Goal: Information Seeking & Learning: Learn about a topic

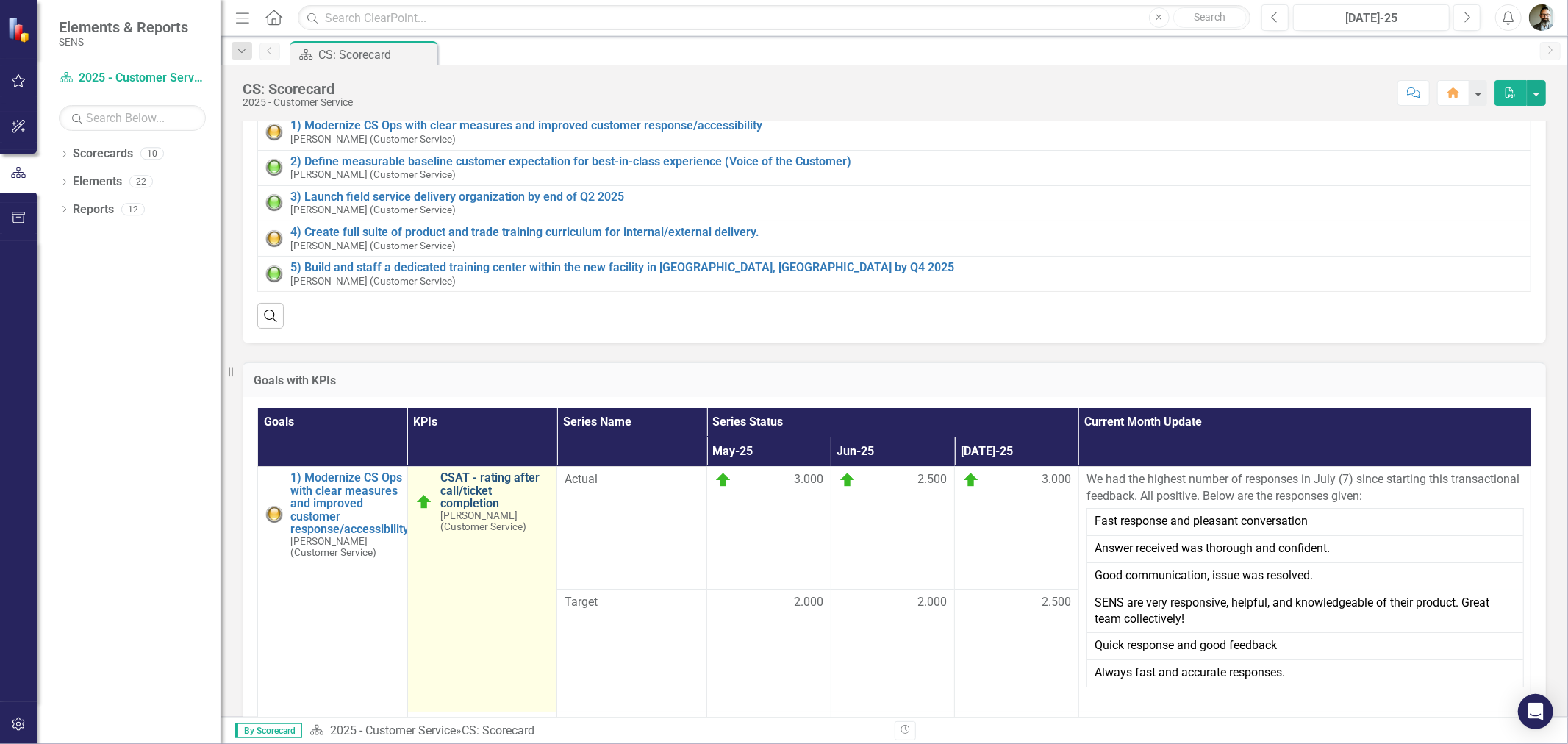
click at [470, 488] on link "CSAT - rating after call/ticket completion" at bounding box center [495, 491] width 109 height 39
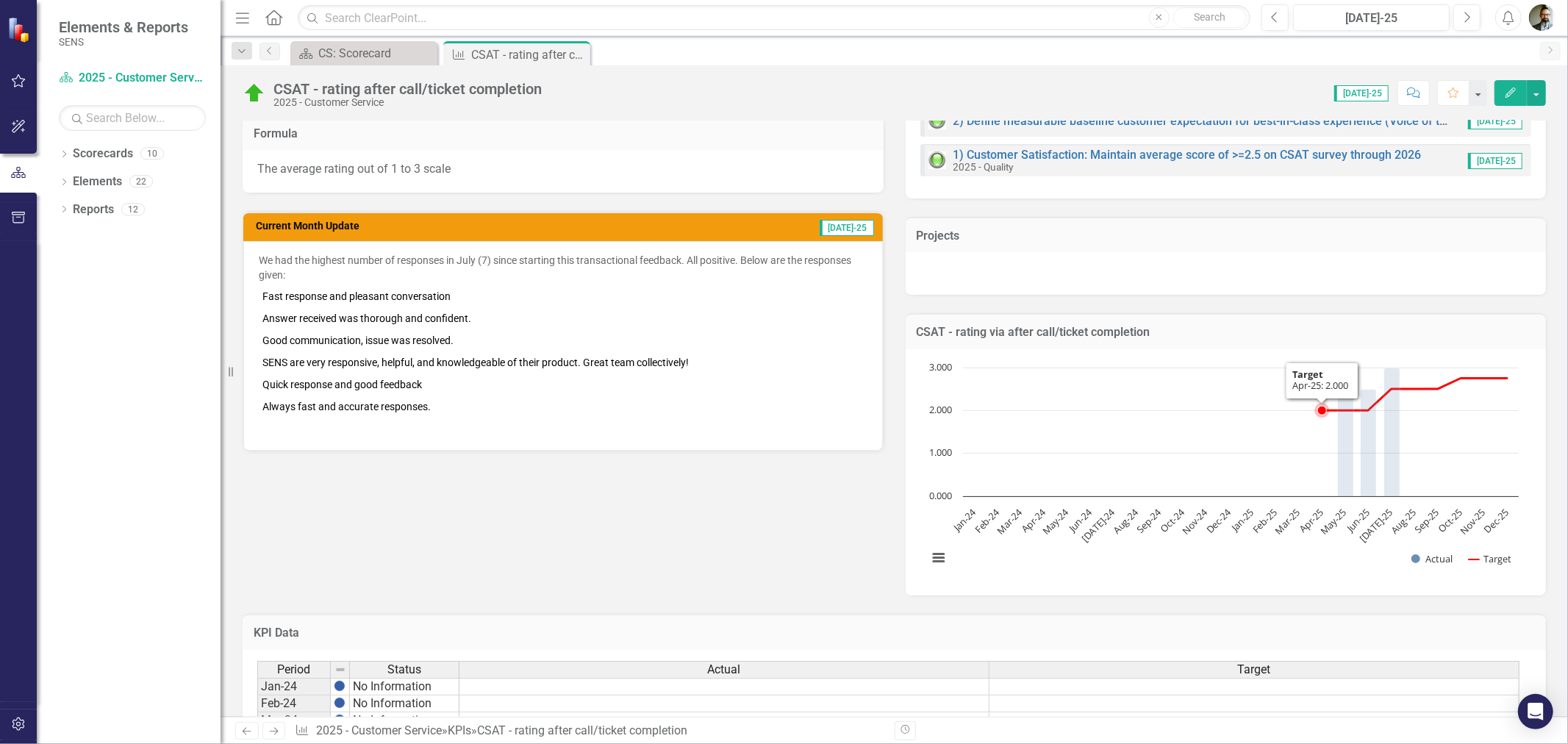
scroll to position [326, 0]
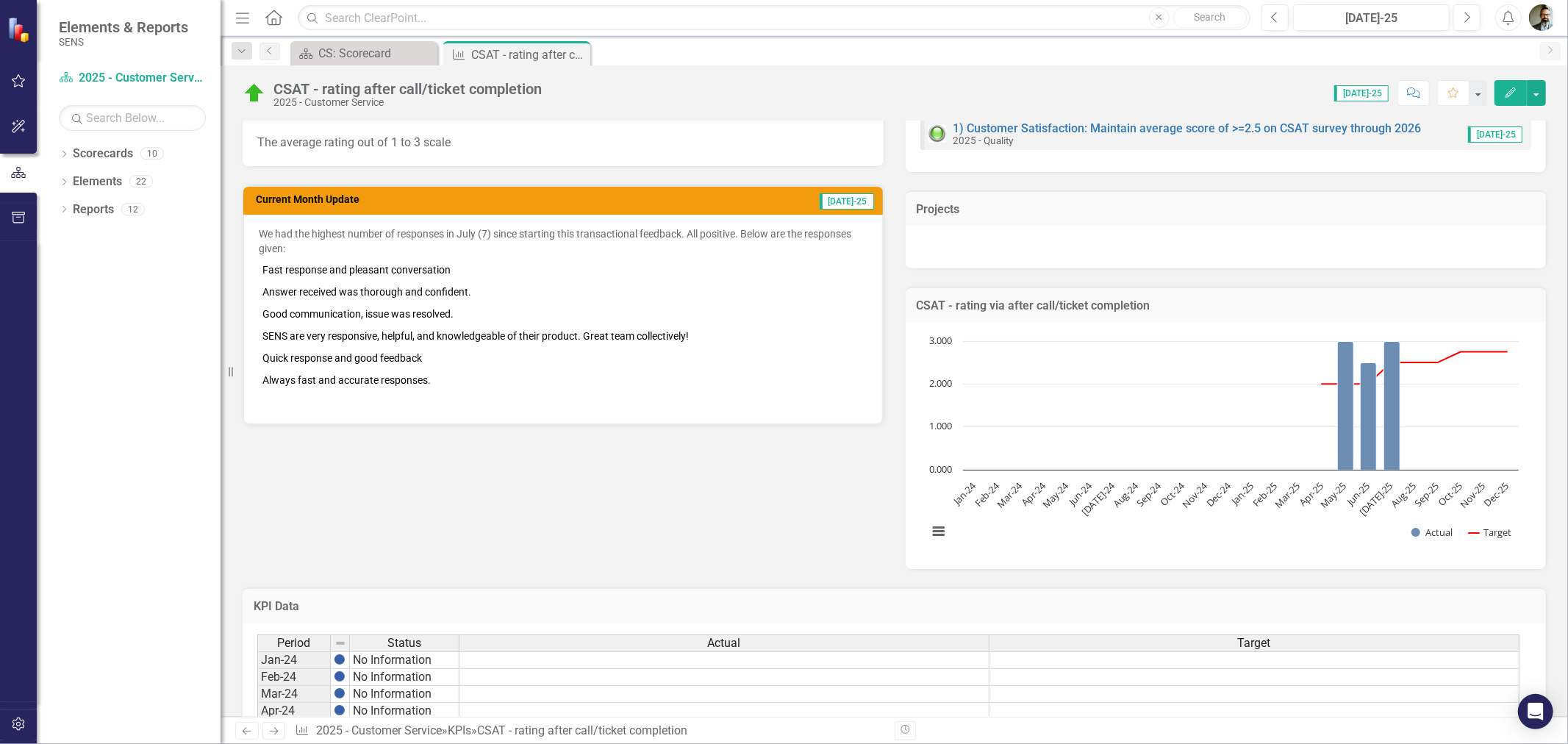
drag, startPoint x: 63, startPoint y: 316, endPoint x: 216, endPoint y: 338, distance: 154.6
click at [65, 316] on div "Dropdown Scorecards 10 Dropdown 2025 - Company Scorecard 2025 - Accounting & Fi…" at bounding box center [129, 443] width 184 height 602
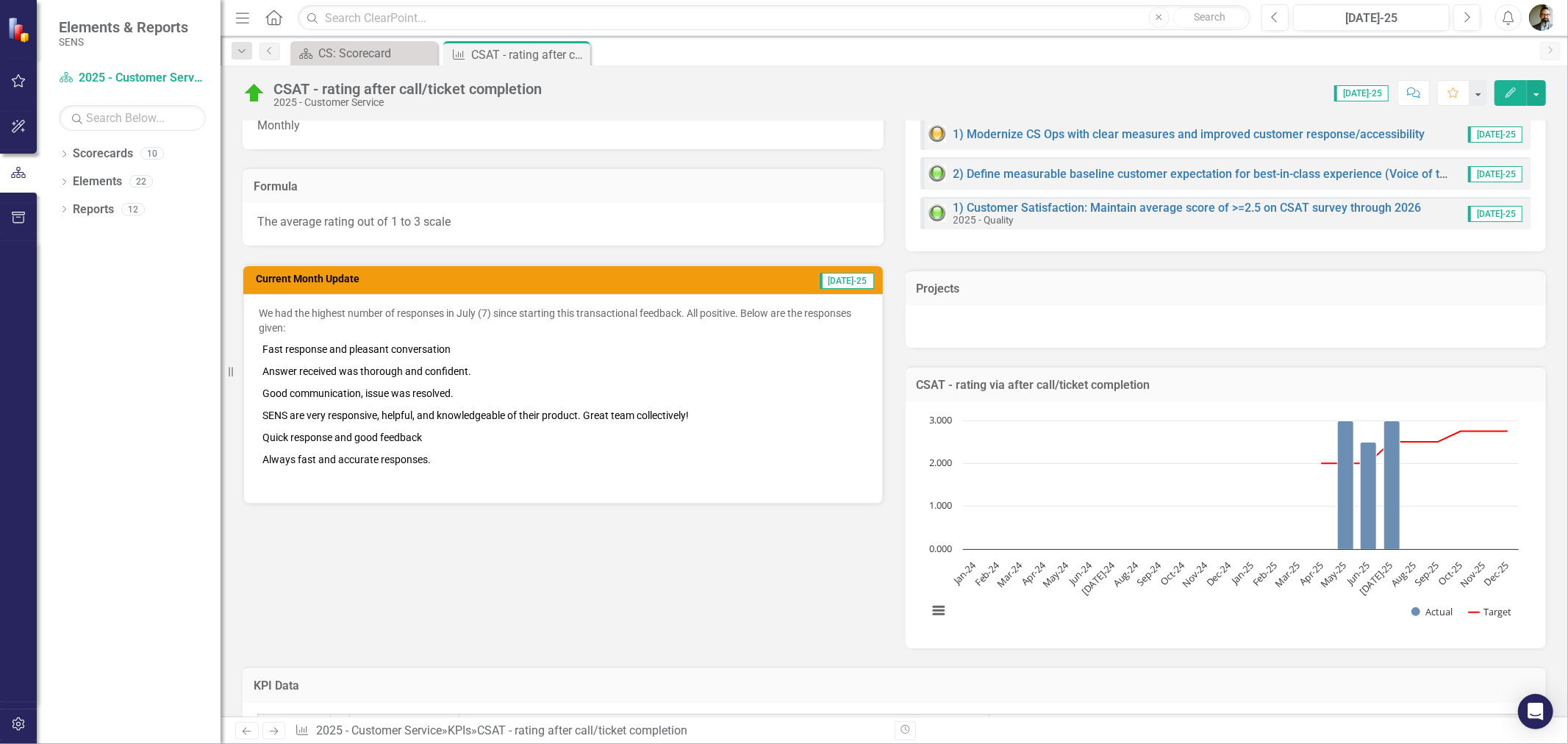
scroll to position [245, 0]
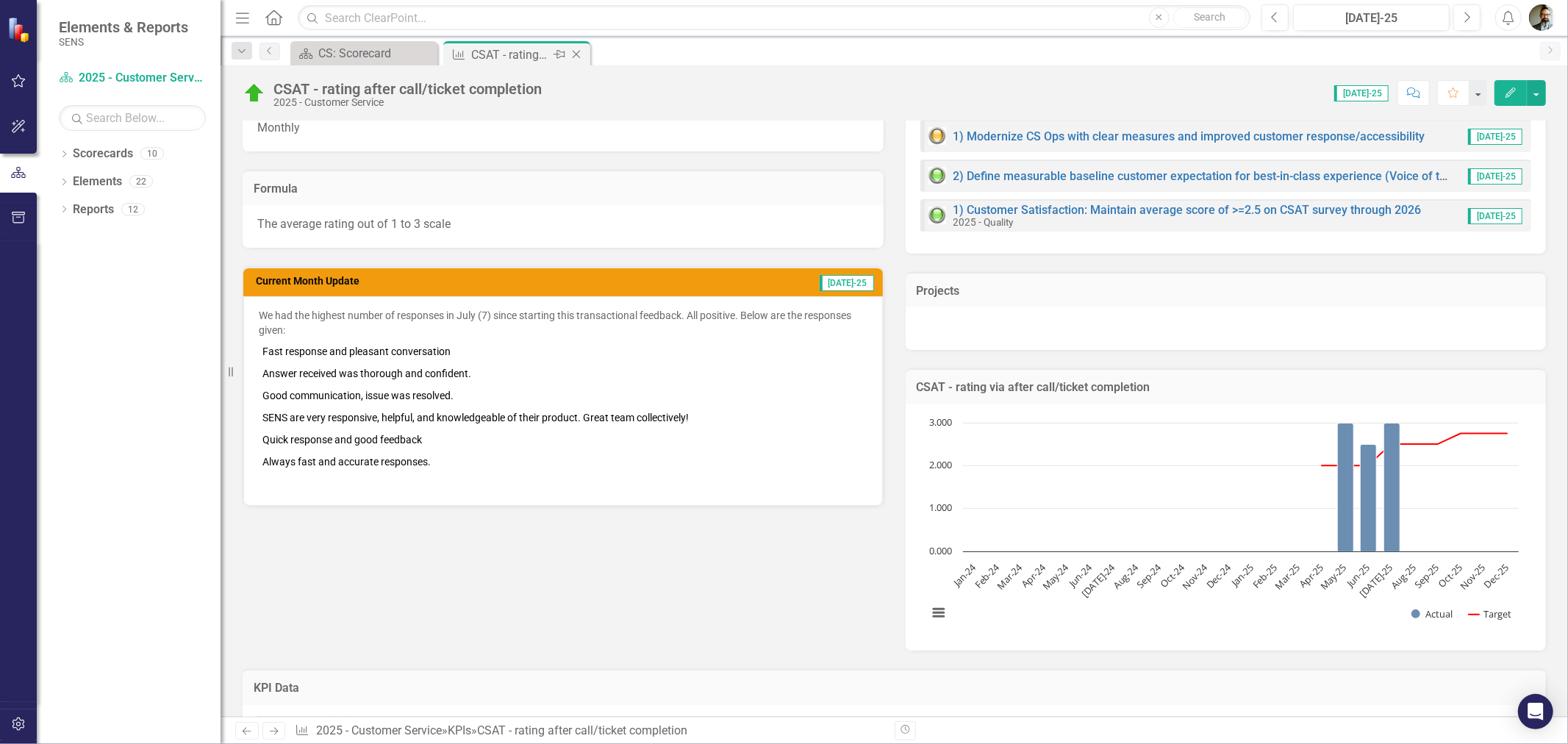
click at [576, 53] on icon at bounding box center [577, 54] width 8 height 8
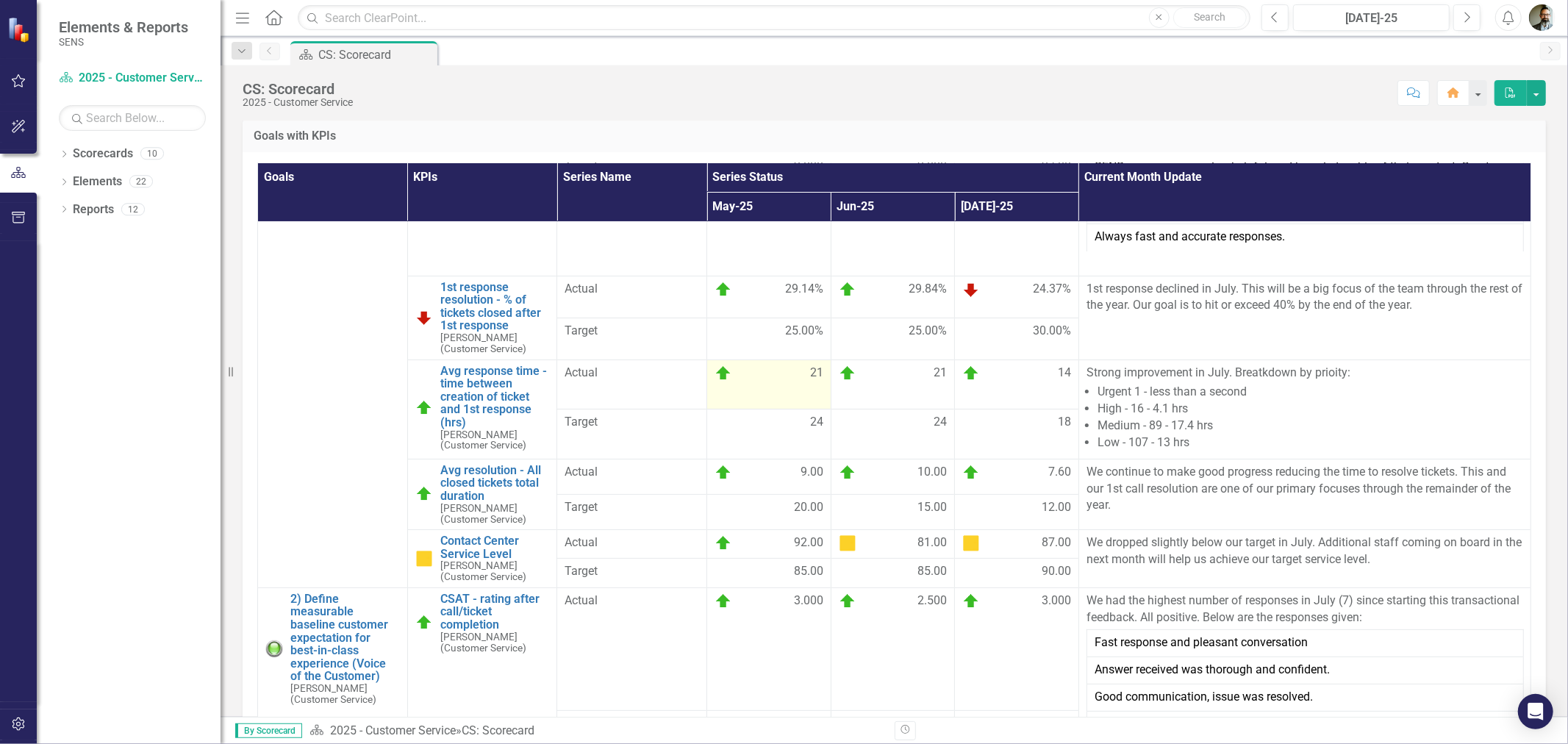
scroll to position [245, 0]
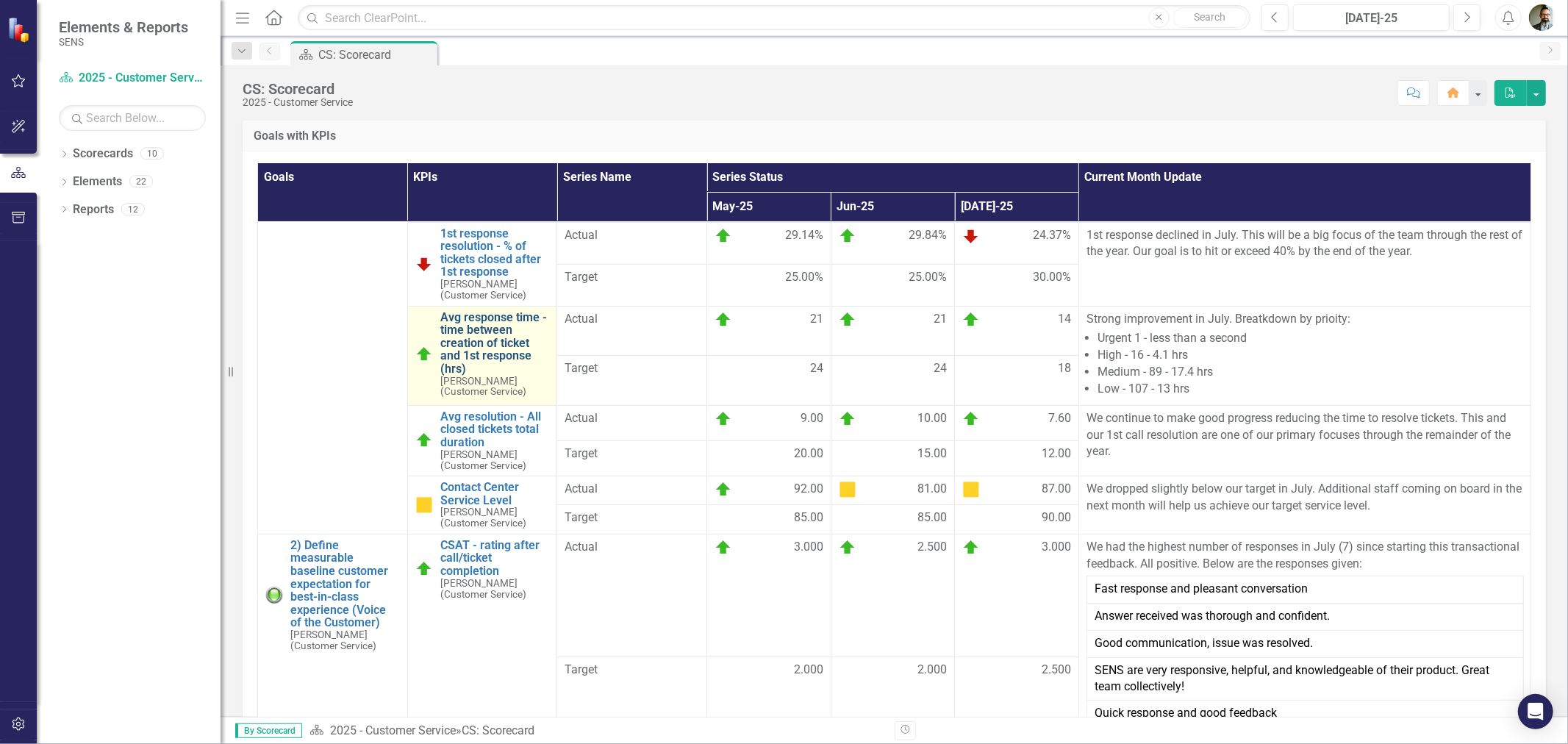
click at [515, 337] on link "Avg response time - time between creation of ticket and 1st response (hrs)" at bounding box center [495, 342] width 109 height 65
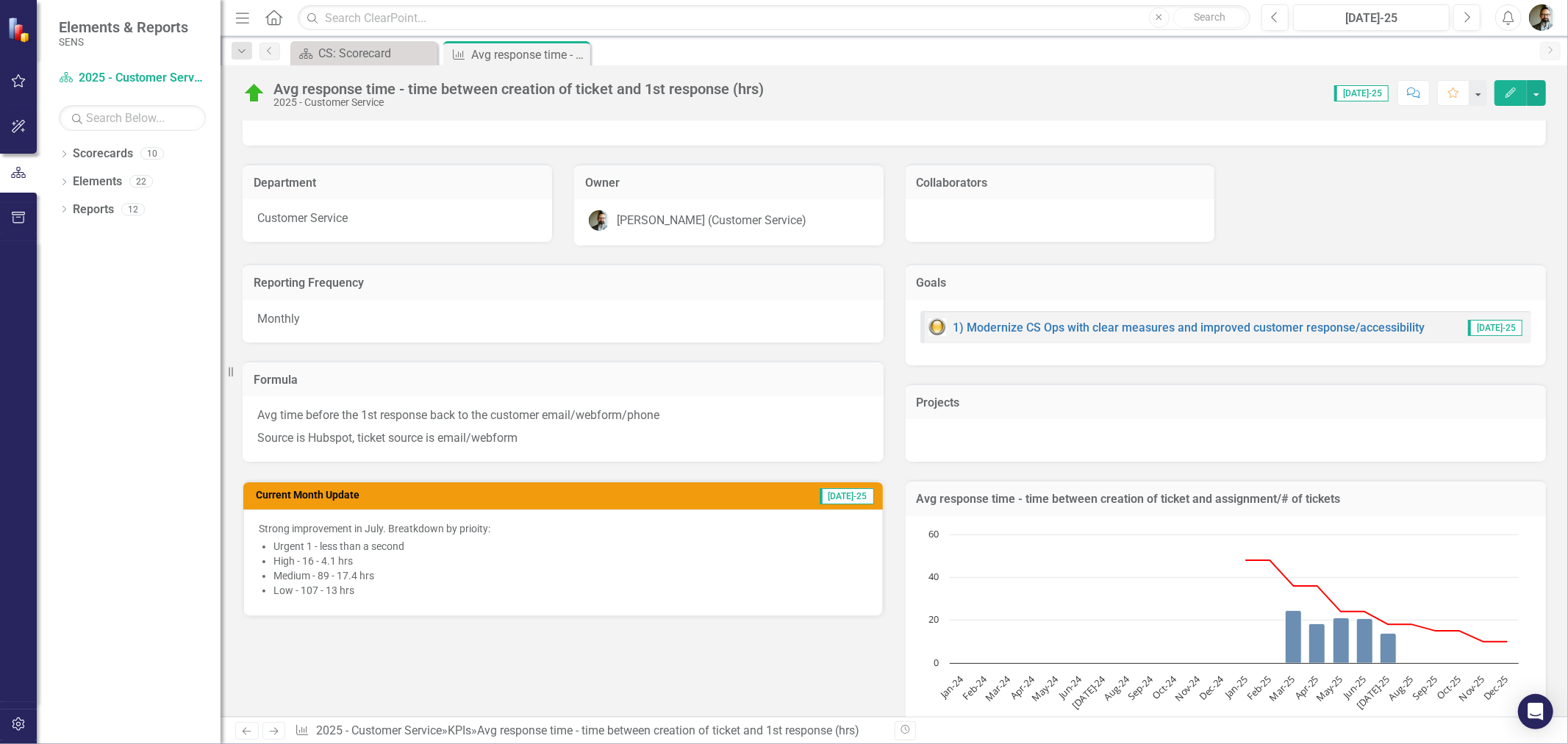
scroll to position [81, 0]
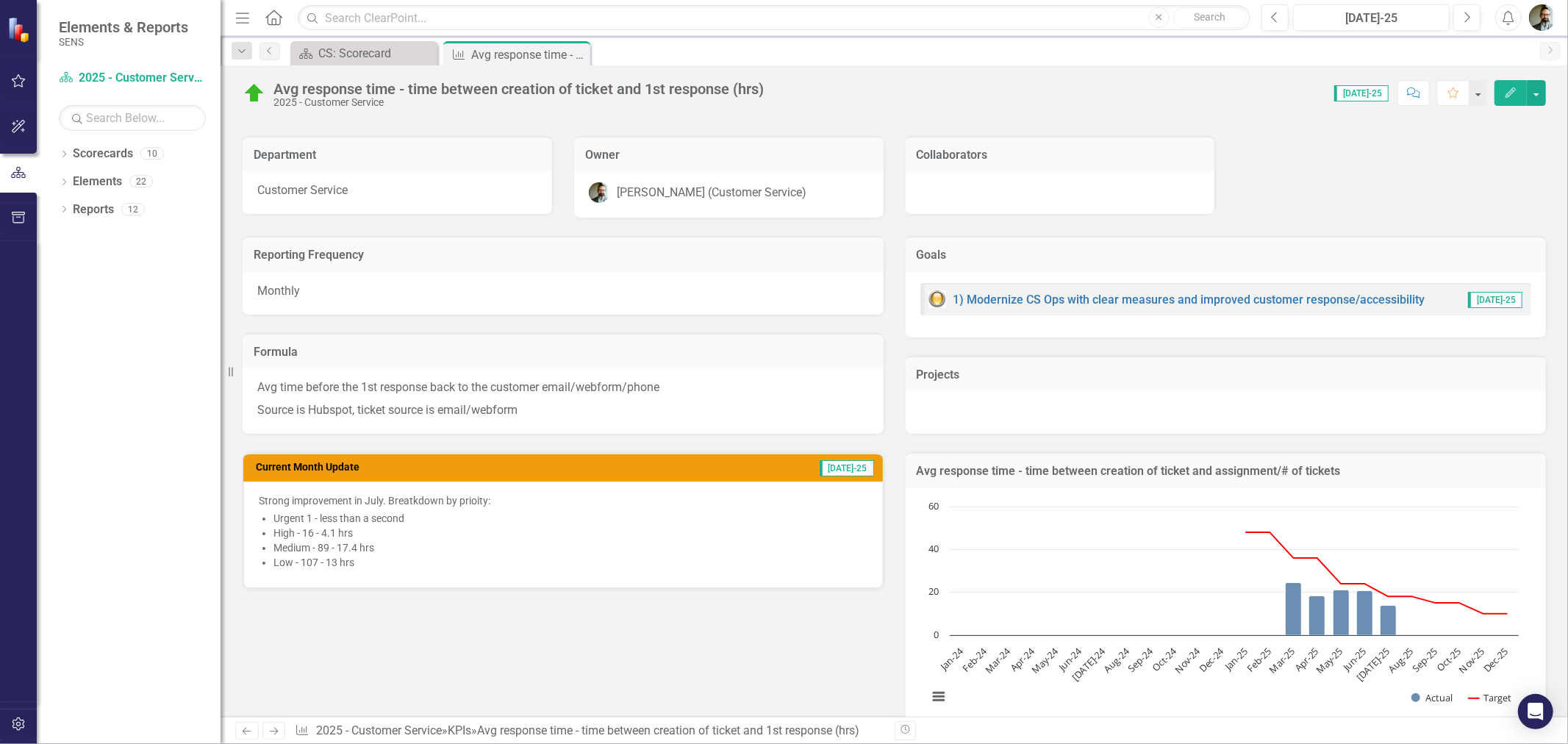
click at [467, 674] on div "Reporting Frequency Monthly Formula Avg time before the 1st response back to th…" at bounding box center [893, 476] width 1325 height 517
click at [575, 49] on icon "Close" at bounding box center [576, 54] width 15 height 12
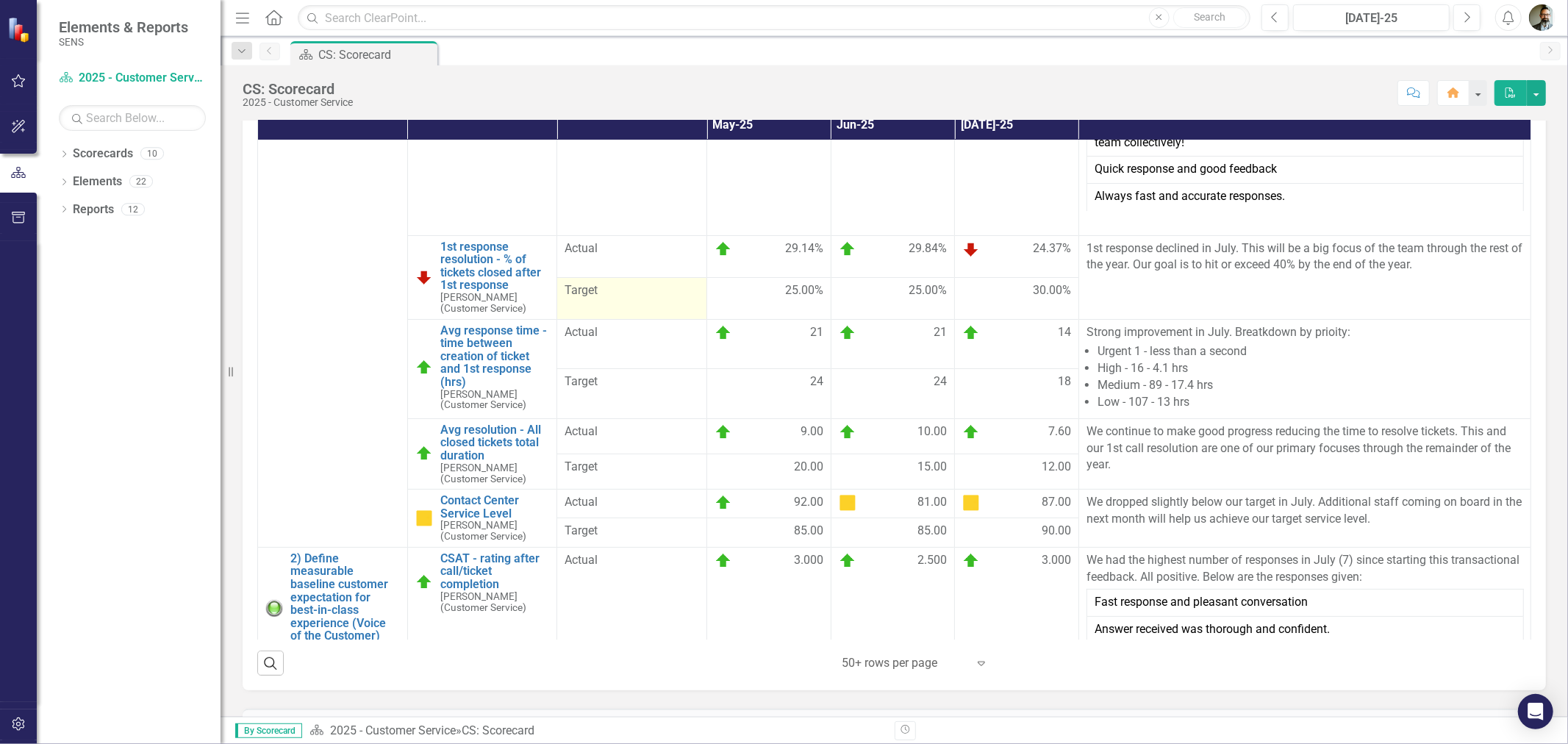
scroll to position [164, 0]
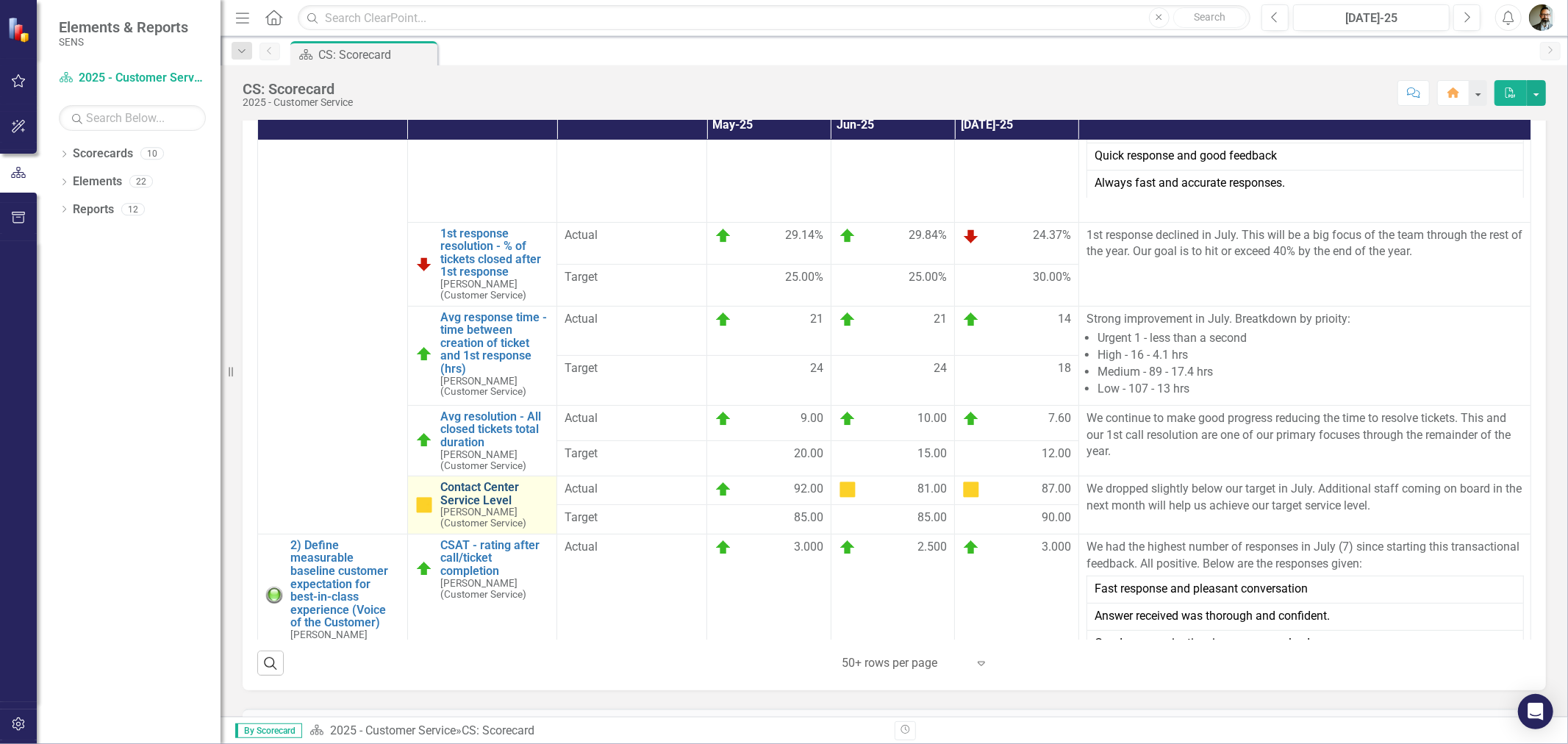
click at [496, 504] on link "Contact Center Service Level" at bounding box center [495, 493] width 109 height 26
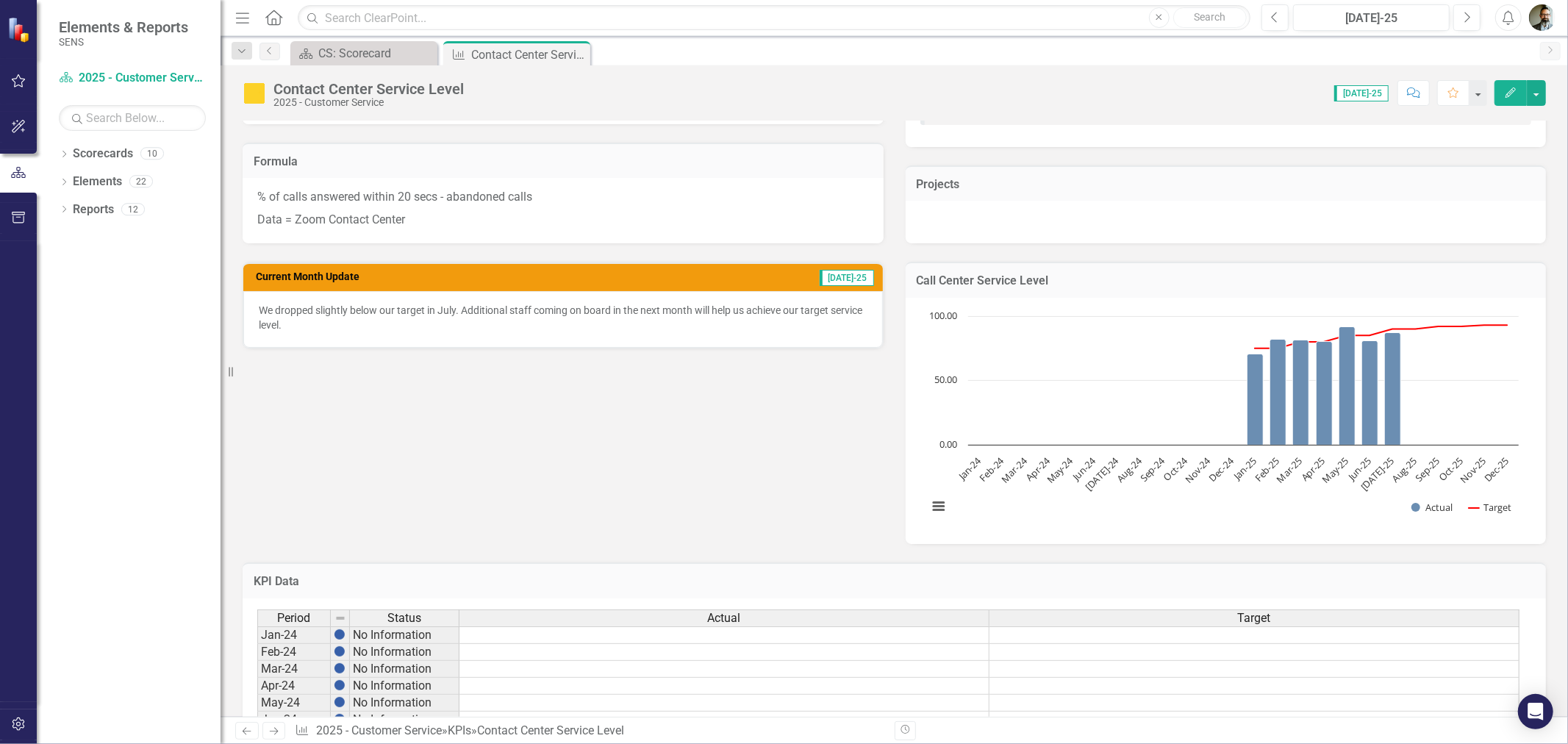
scroll to position [245, 0]
